Goal: Information Seeking & Learning: Learn about a topic

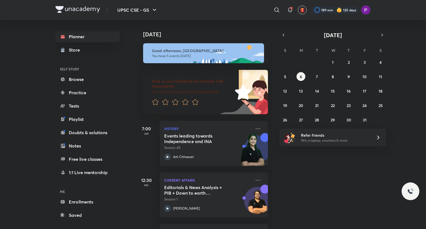
click at [278, 36] on div "[DATE] Good afternoon, Preeti You have 5 events [DATE] Give us your feedback on…" at bounding box center [279, 124] width 289 height 209
click at [315, 75] on button "7" at bounding box center [316, 76] width 9 height 9
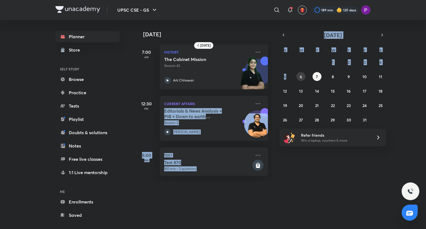
drag, startPoint x: 268, startPoint y: 95, endPoint x: 299, endPoint y: 76, distance: 37.1
click at [299, 76] on div "[DATE] [DATE] 7:00 AM History The Cabinet Mission Session 42 [PERSON_NAME][GEOG…" at bounding box center [252, 101] width 235 height 162
click at [299, 76] on button "6" at bounding box center [300, 76] width 9 height 9
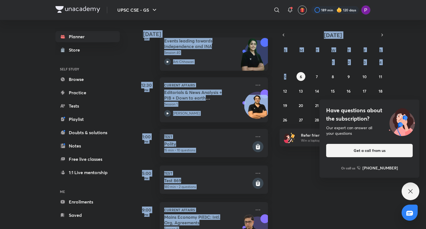
scroll to position [122, 0]
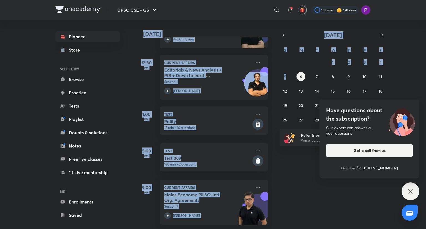
click at [289, 188] on div "[DATE] Good afternoon, Preeti You have 5 events [DATE] Give us your feedback on…" at bounding box center [279, 124] width 289 height 209
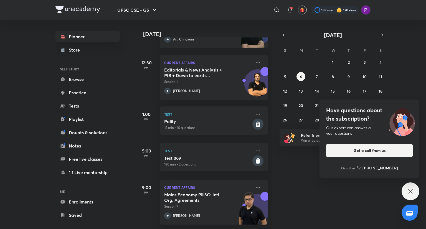
click at [413, 190] on icon at bounding box center [410, 191] width 7 height 7
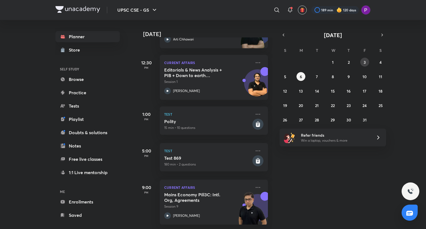
click at [366, 62] on button "3" at bounding box center [364, 62] width 9 height 9
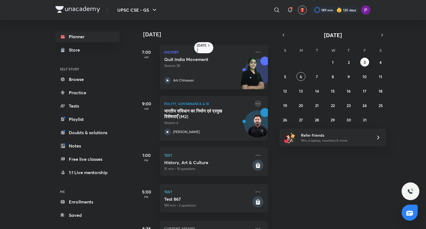
click at [256, 103] on icon at bounding box center [257, 103] width 7 height 7
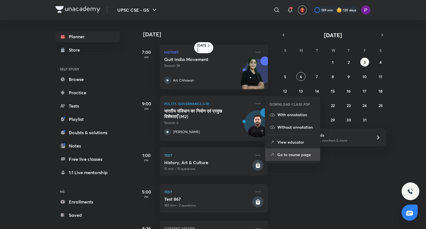
click at [294, 152] on p "Go to course page" at bounding box center [296, 155] width 38 height 6
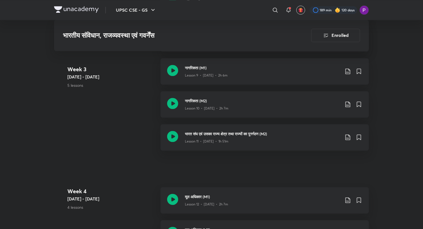
scroll to position [624, 0]
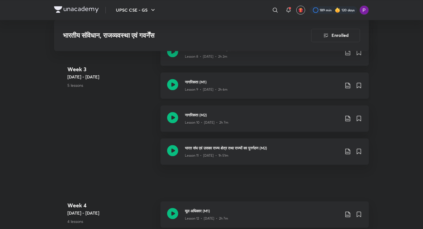
click at [289, 83] on h3 "नागरिकता (M1)" at bounding box center [262, 82] width 155 height 6
